Goal: Find specific page/section: Find specific page/section

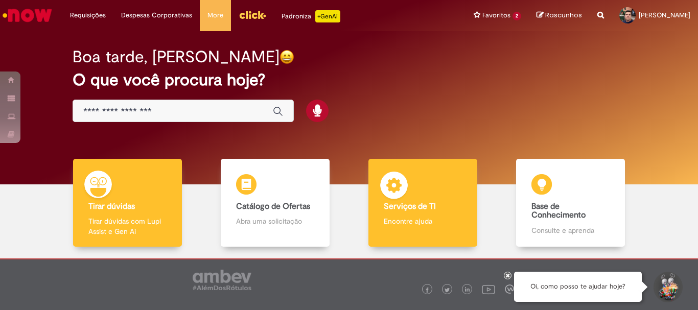
click at [407, 186] on div "Serviços de TI Serviços de TI Encontre ajuda" at bounding box center [423, 203] width 108 height 88
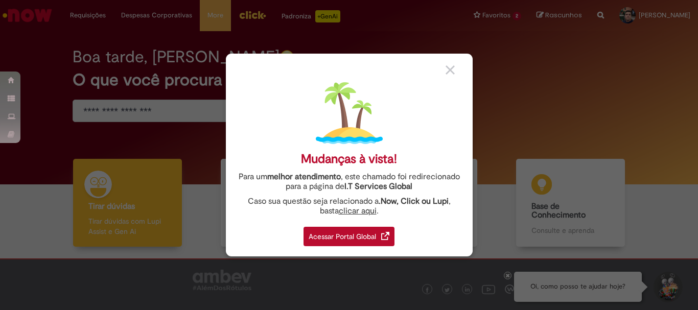
click at [347, 244] on div "Acessar Portal Global" at bounding box center [349, 236] width 91 height 19
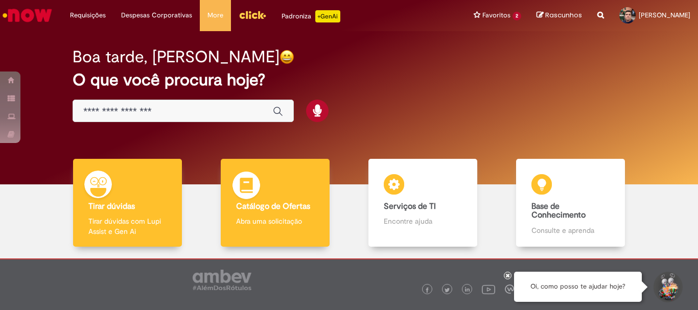
click at [266, 204] on b "Catálogo de Ofertas" at bounding box center [273, 206] width 74 height 10
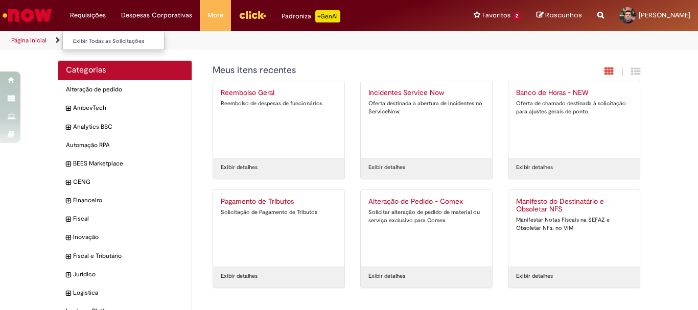
click at [82, 16] on li "Requisições Exibir Todas as Solicitações" at bounding box center [87, 15] width 51 height 31
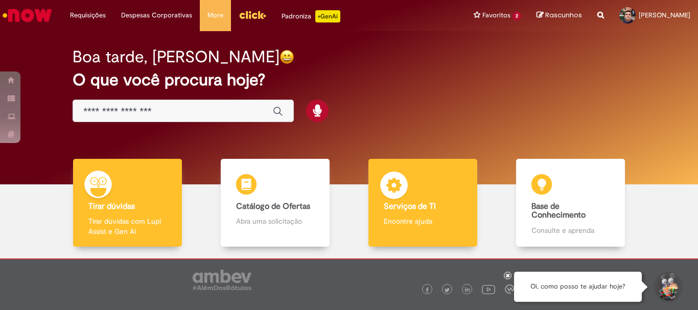
click at [412, 206] on b "Serviços de TI" at bounding box center [410, 206] width 52 height 10
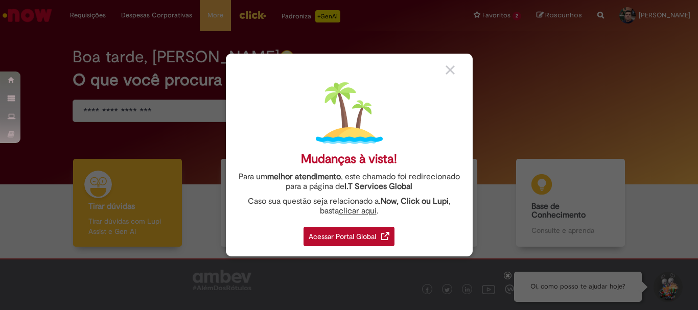
click at [390, 188] on link "I.T Services Global" at bounding box center [379, 184] width 68 height 16
